Goal: Task Accomplishment & Management: Manage account settings

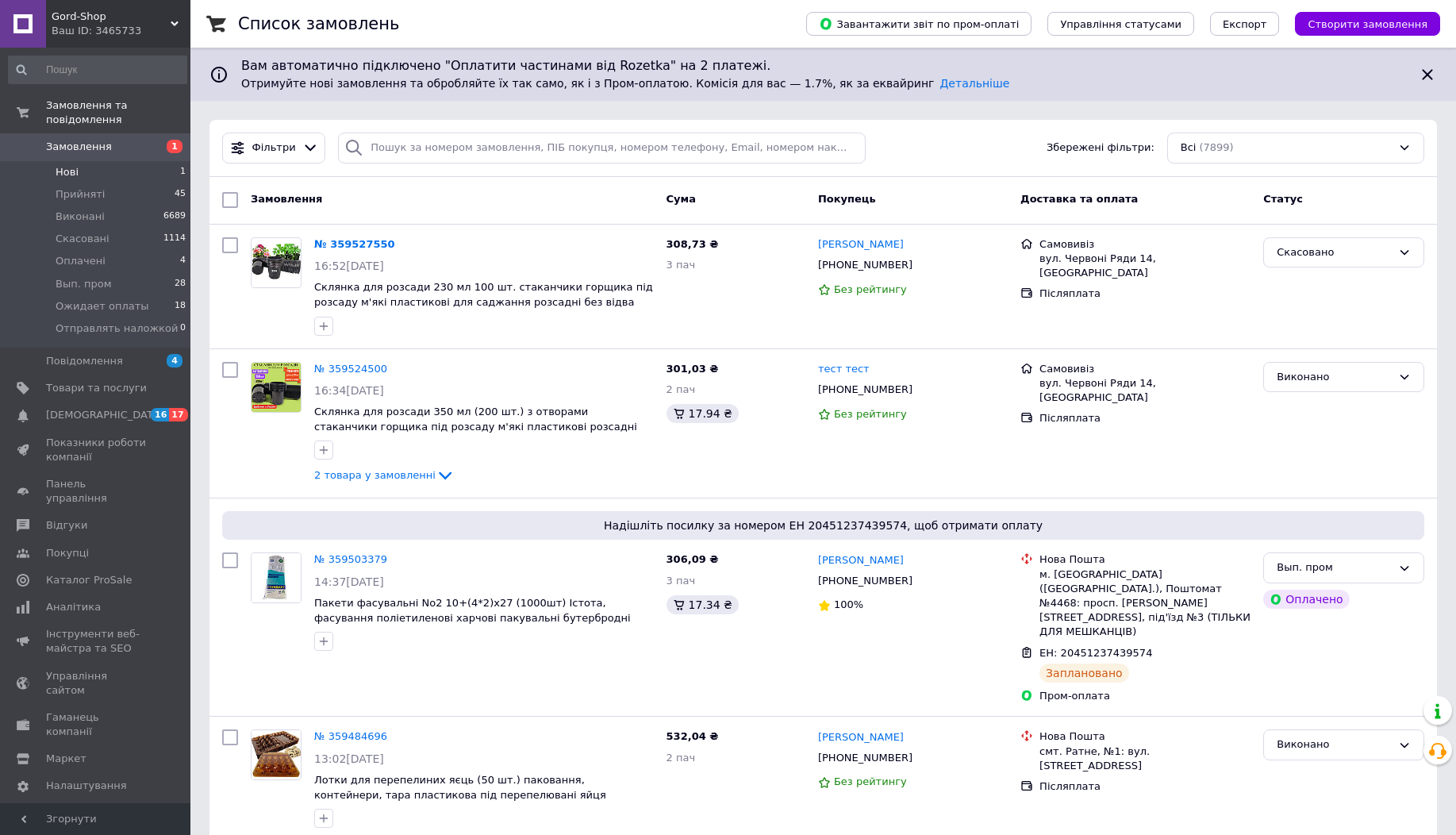
click at [155, 169] on li "Нові 1" at bounding box center [98, 172] width 196 height 22
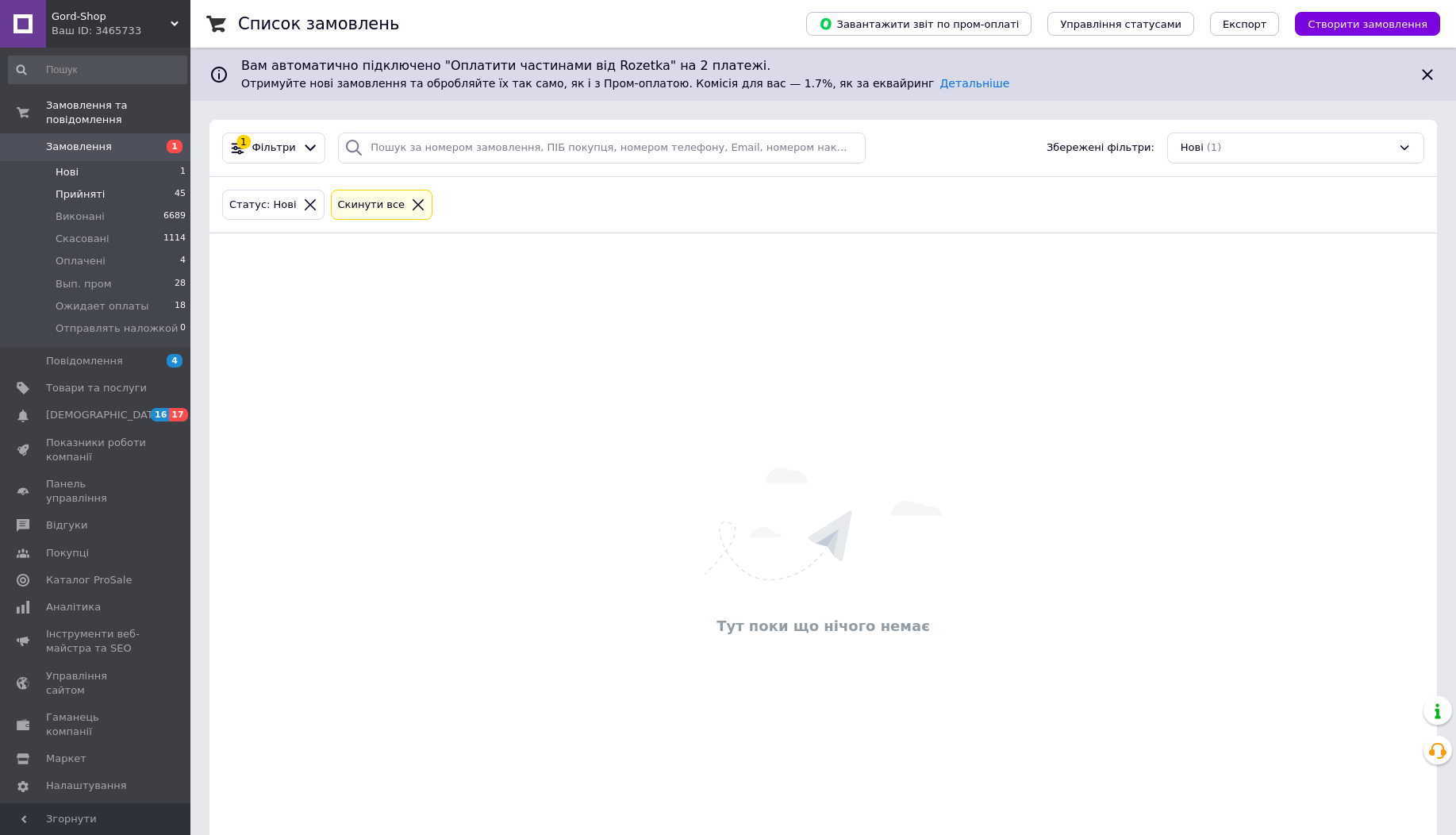
click at [127, 193] on li "Прийняті 45" at bounding box center [98, 195] width 196 height 22
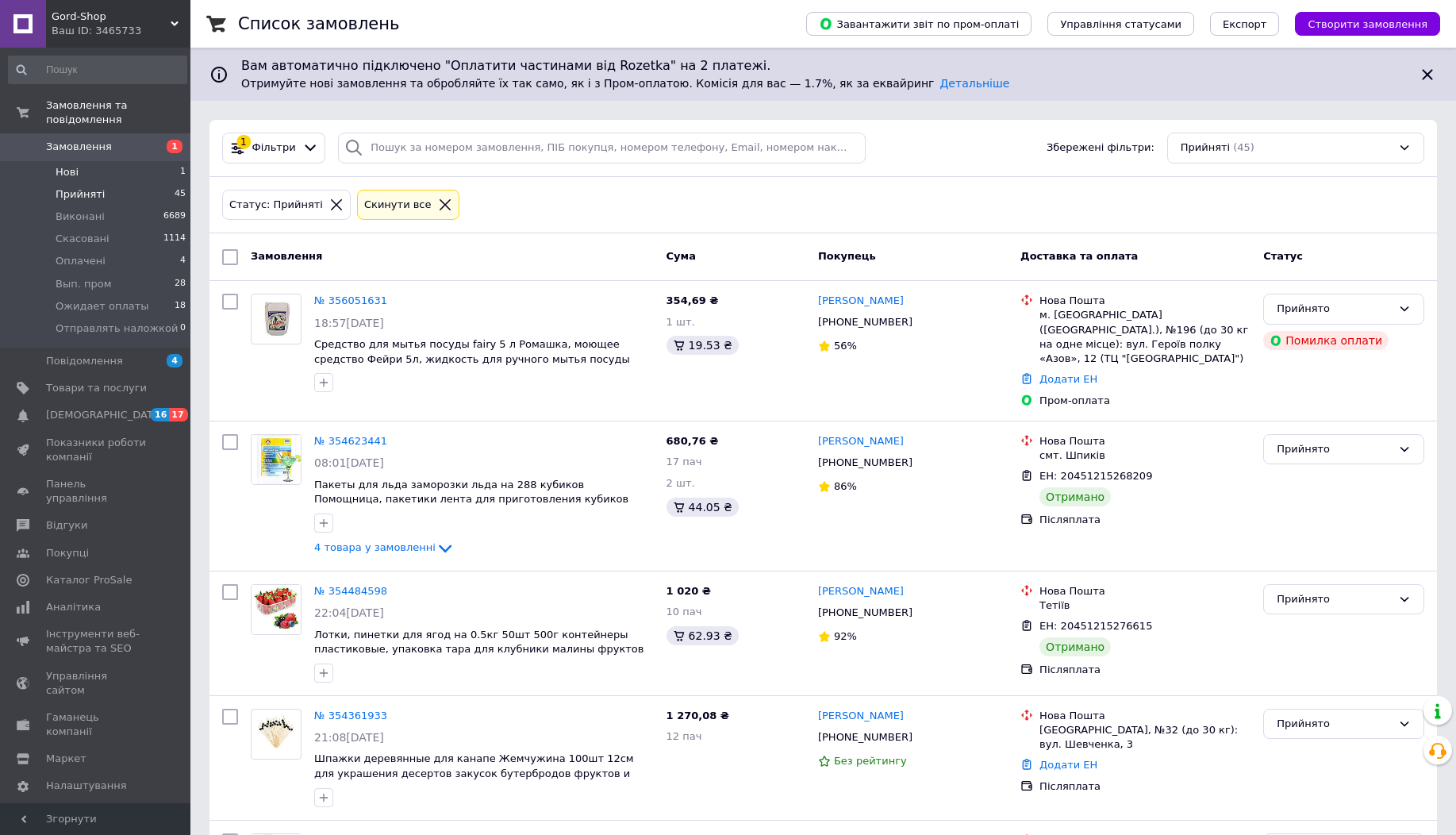
click at [136, 173] on li "Нові 1" at bounding box center [98, 172] width 196 height 22
